Goal: Find specific page/section: Find specific page/section

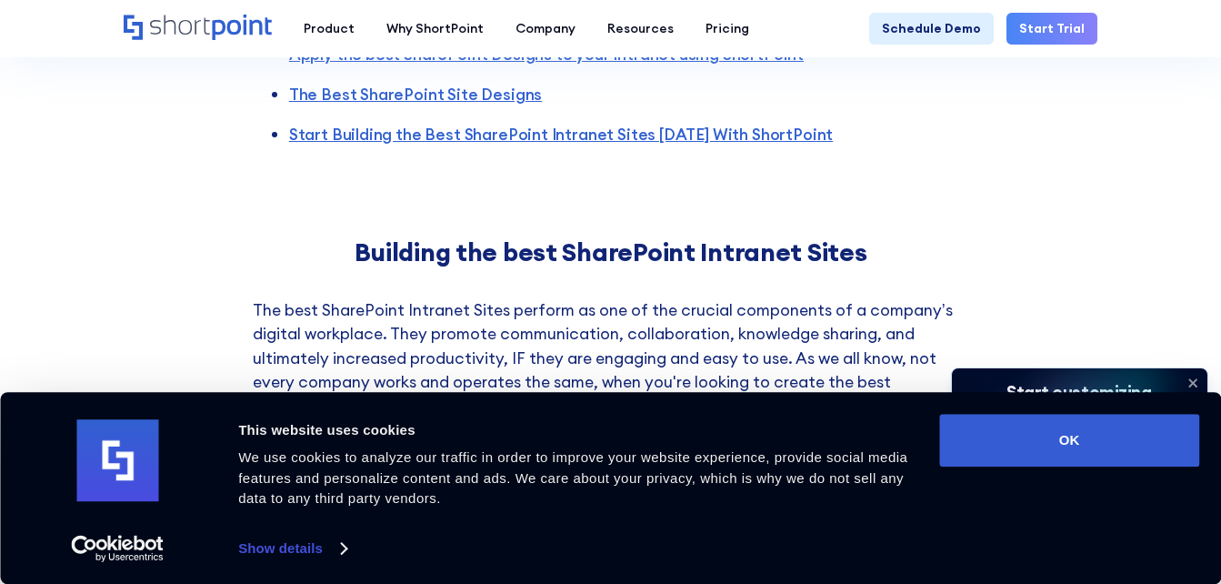
scroll to position [1455, 0]
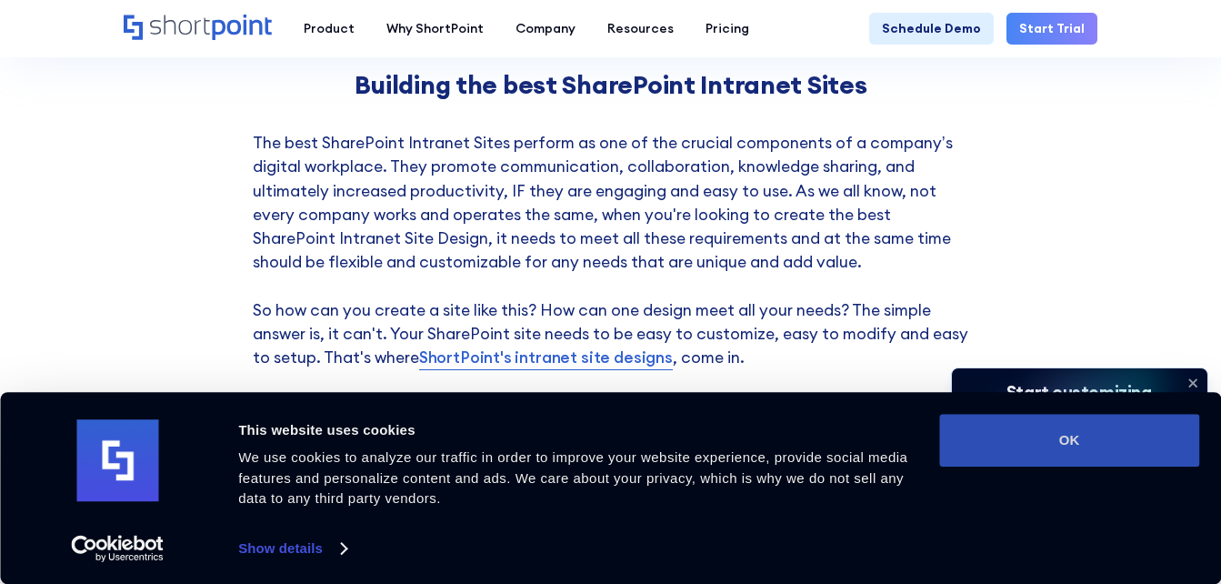
click at [1140, 442] on button "OK" at bounding box center [1069, 440] width 260 height 53
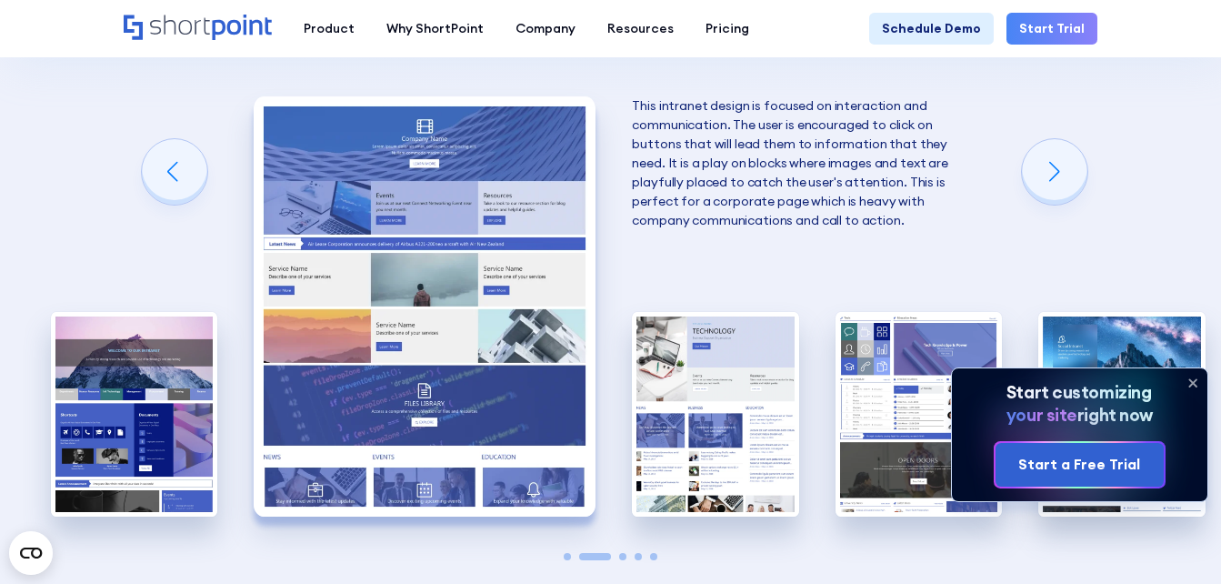
scroll to position [3365, 0]
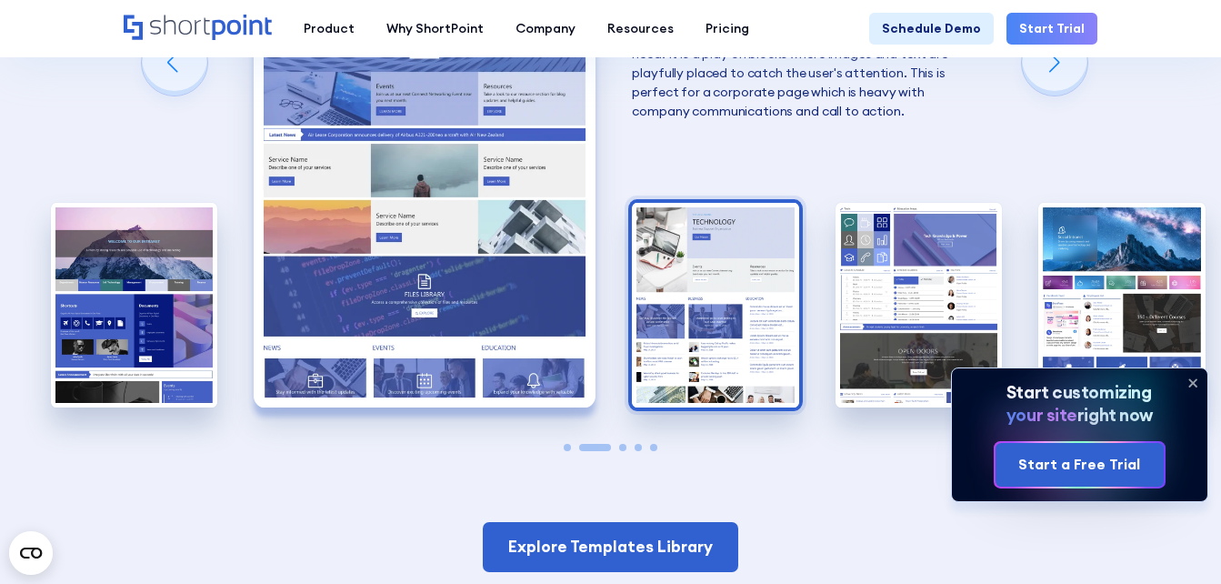
click at [772, 286] on img "3 / 5" at bounding box center [715, 305] width 166 height 205
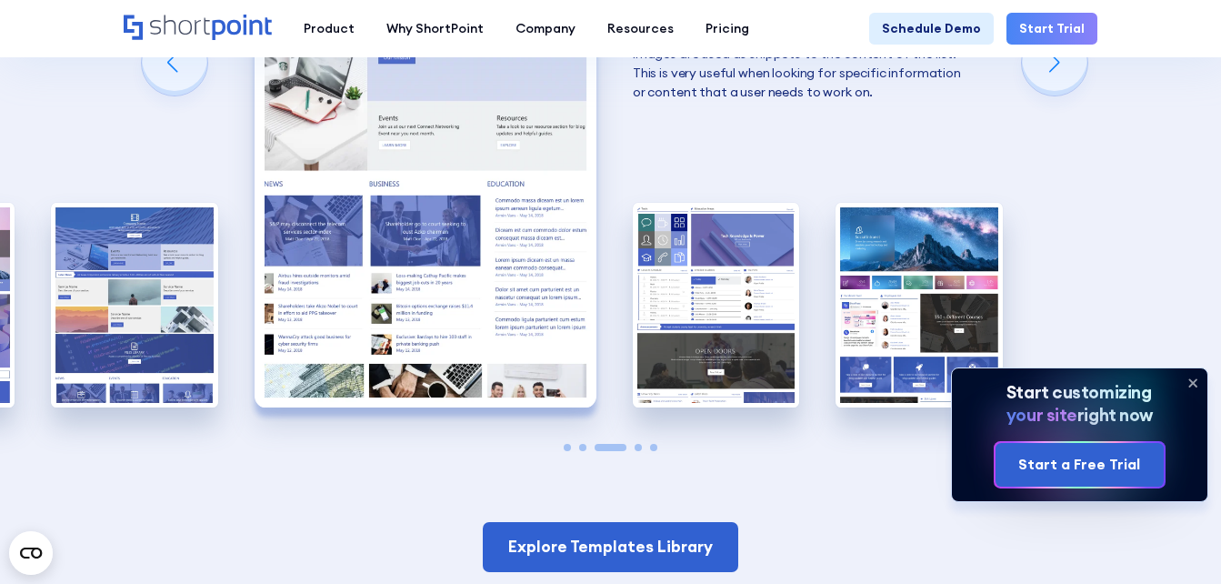
click at [772, 286] on img "4 / 5" at bounding box center [716, 305] width 166 height 205
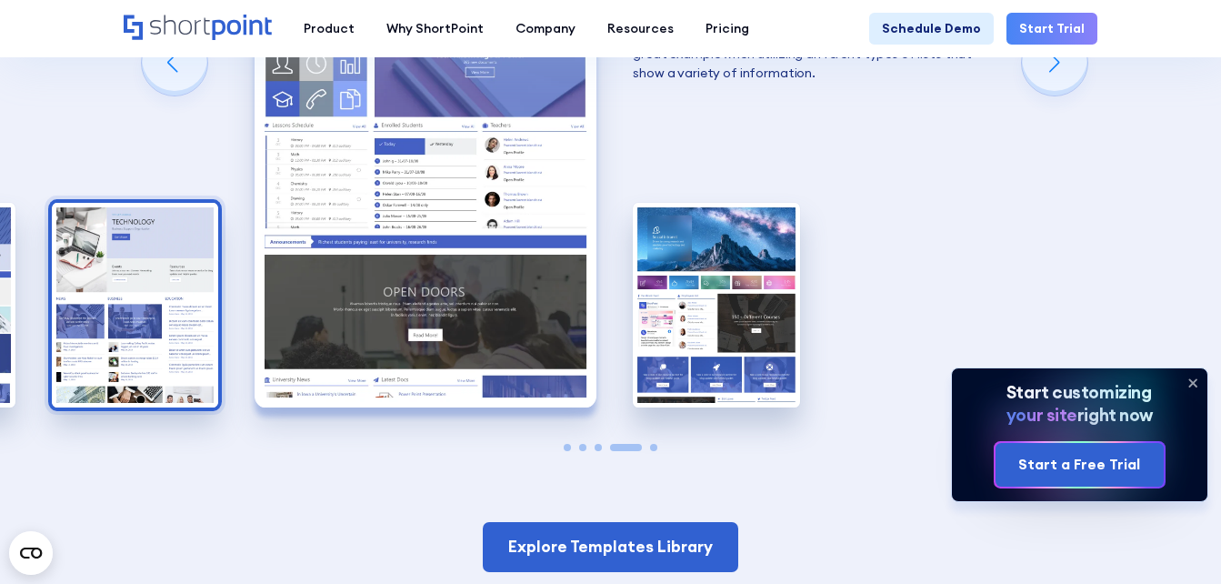
click at [772, 286] on img "5 / 5" at bounding box center [716, 305] width 166 height 205
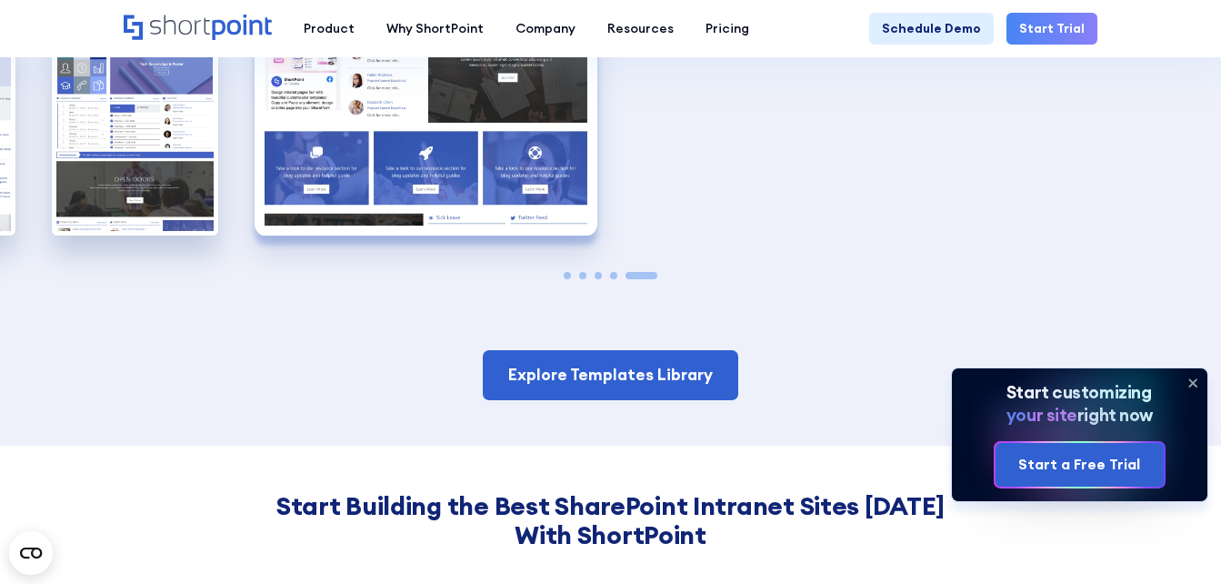
scroll to position [3728, 0]
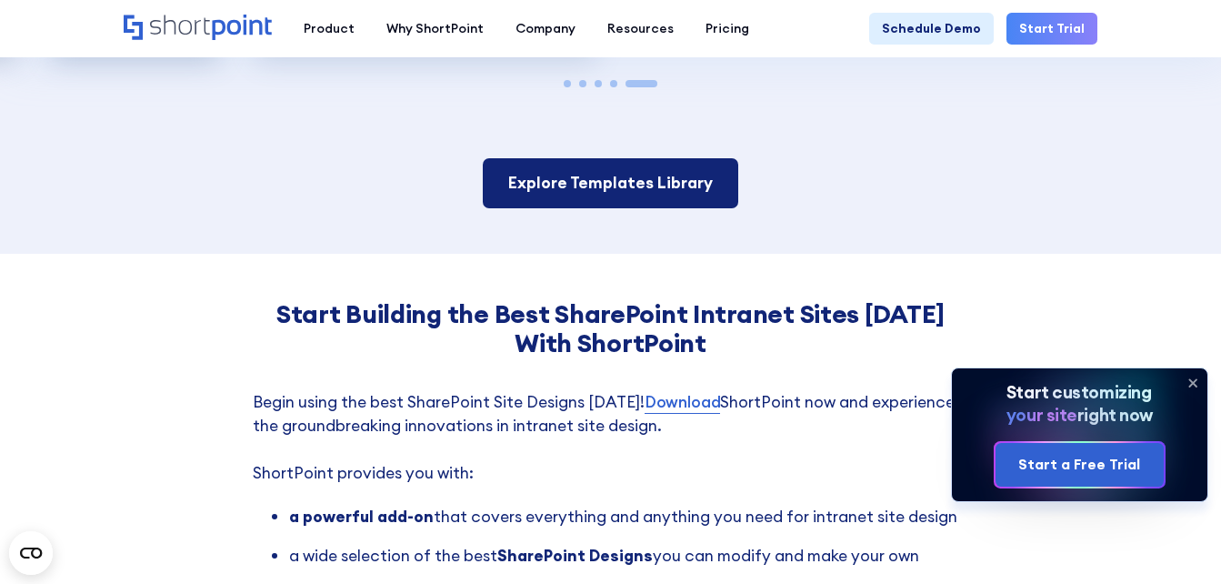
click at [682, 158] on link "Explore Templates Library" at bounding box center [611, 182] width 256 height 49
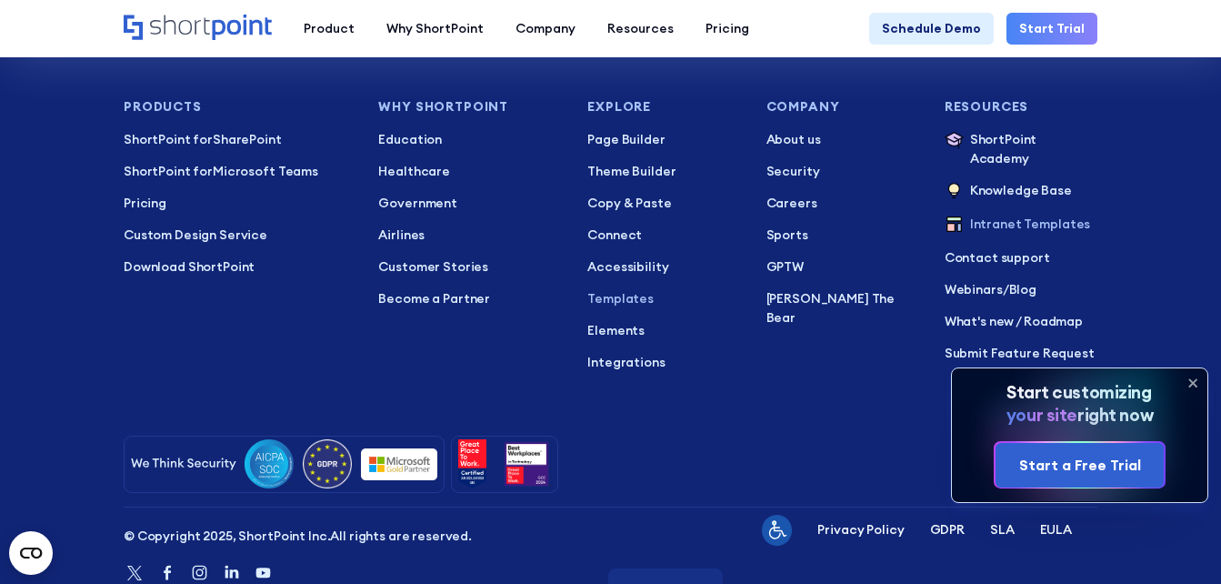
scroll to position [12856, 0]
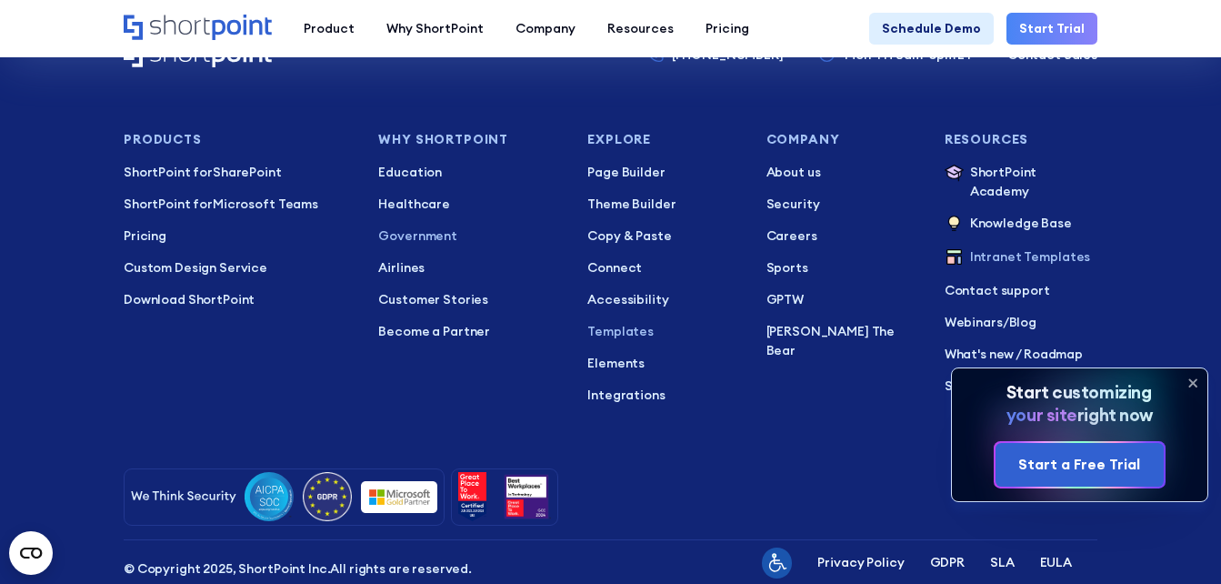
click at [413, 236] on p "Government" at bounding box center [470, 235] width 184 height 19
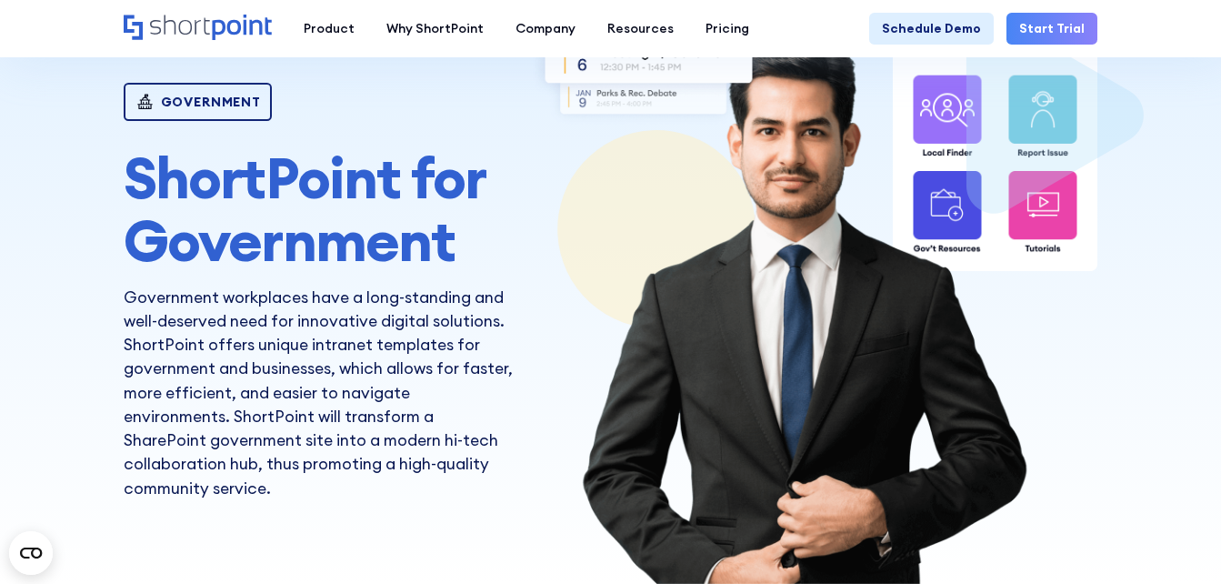
scroll to position [364, 0]
